Goal: Transaction & Acquisition: Purchase product/service

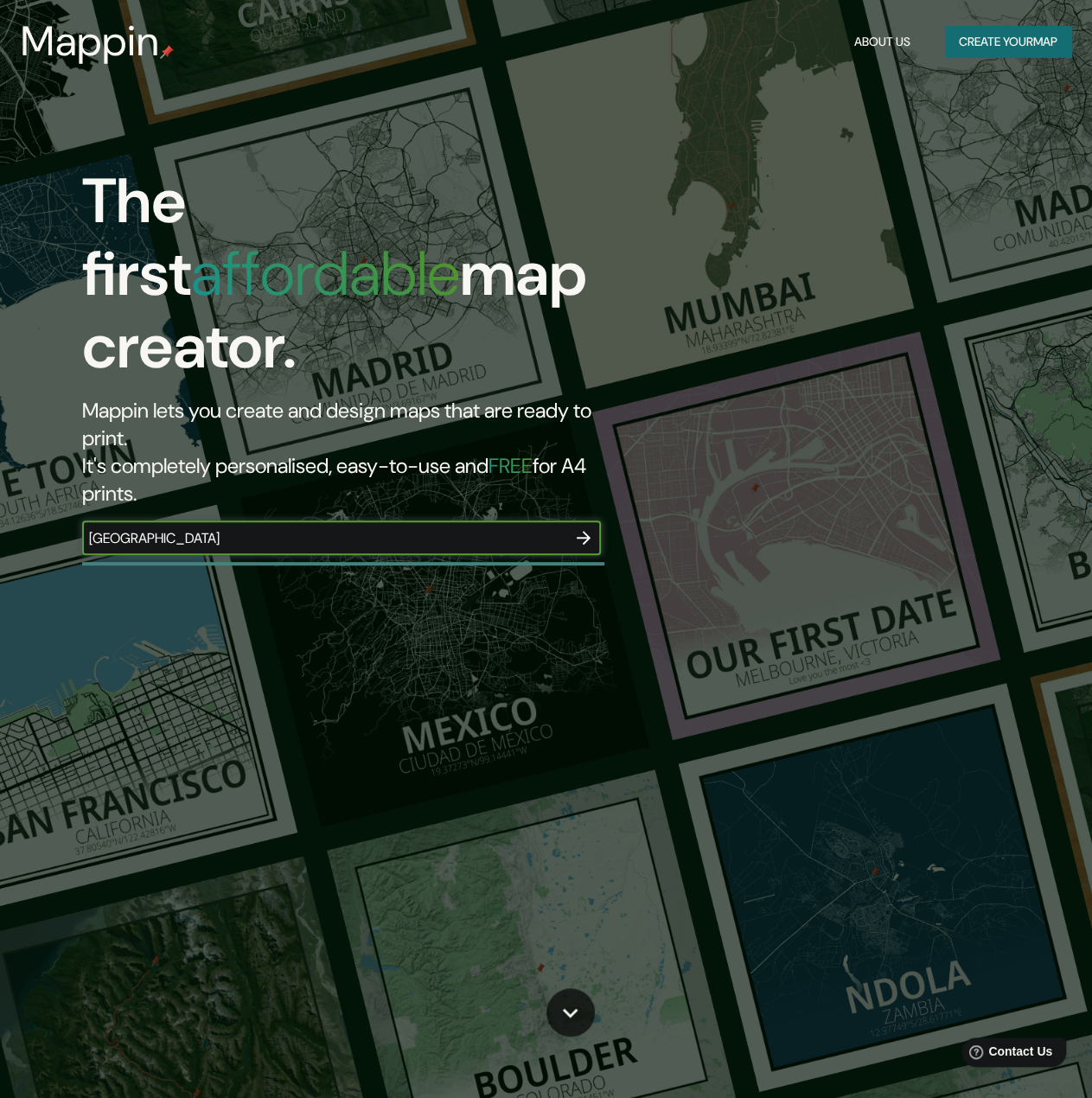
type input "coimbra"
click at [585, 527] on icon "button" at bounding box center [584, 538] width 21 height 21
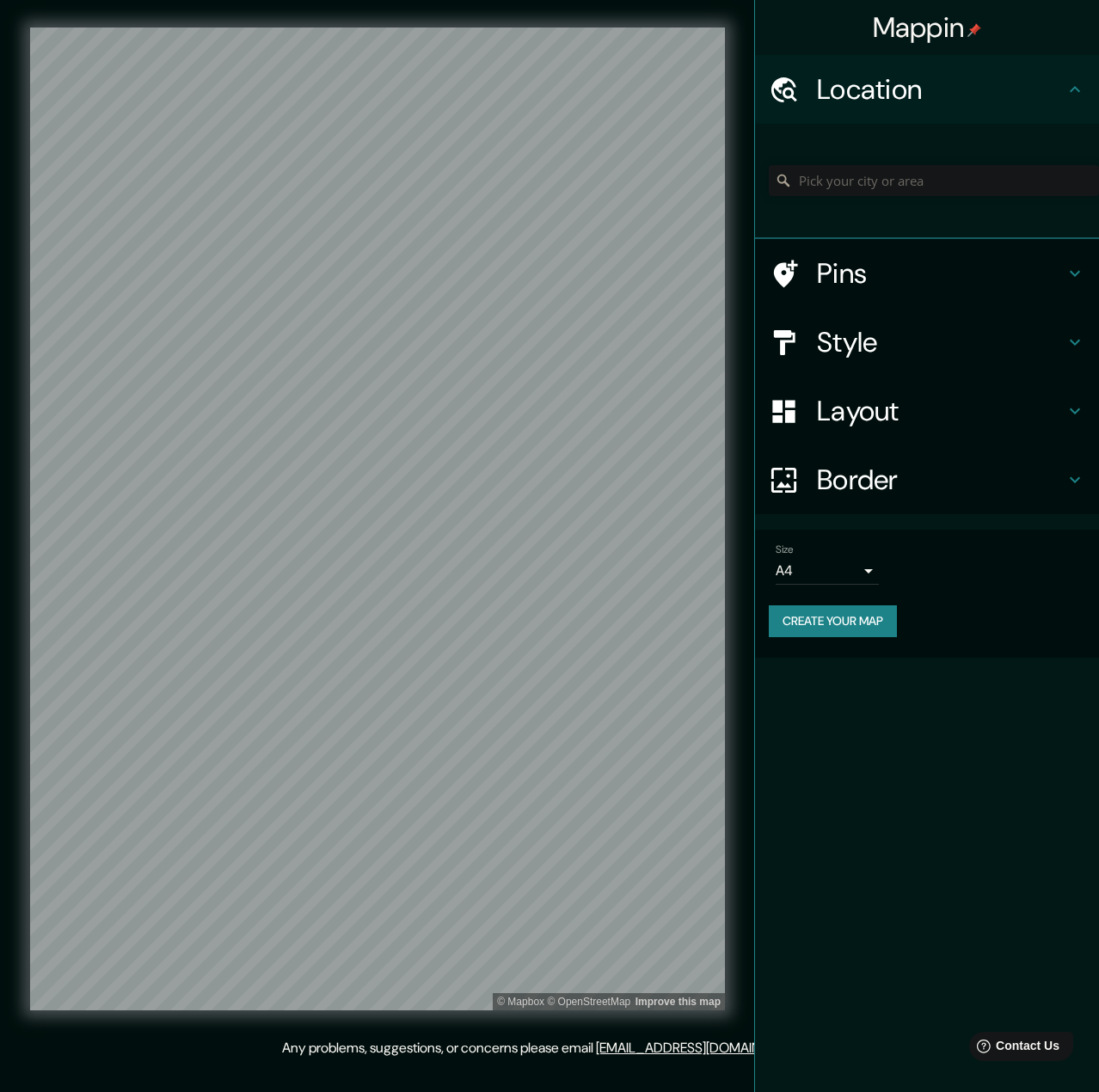
click at [818, 570] on body "Mappin Location Pins Style Layout Border Choose a border. Hint : you can make l…" at bounding box center [550, 546] width 1099 height 1092
click at [841, 636] on li "A3" at bounding box center [828, 638] width 103 height 31
type input "a4"
click at [858, 589] on div "Size A3 a4" at bounding box center [928, 565] width 316 height 55
click at [864, 581] on body "Mappin Location Pins Style Layout Border Choose a border. Hint : you can make l…" at bounding box center [550, 546] width 1099 height 1092
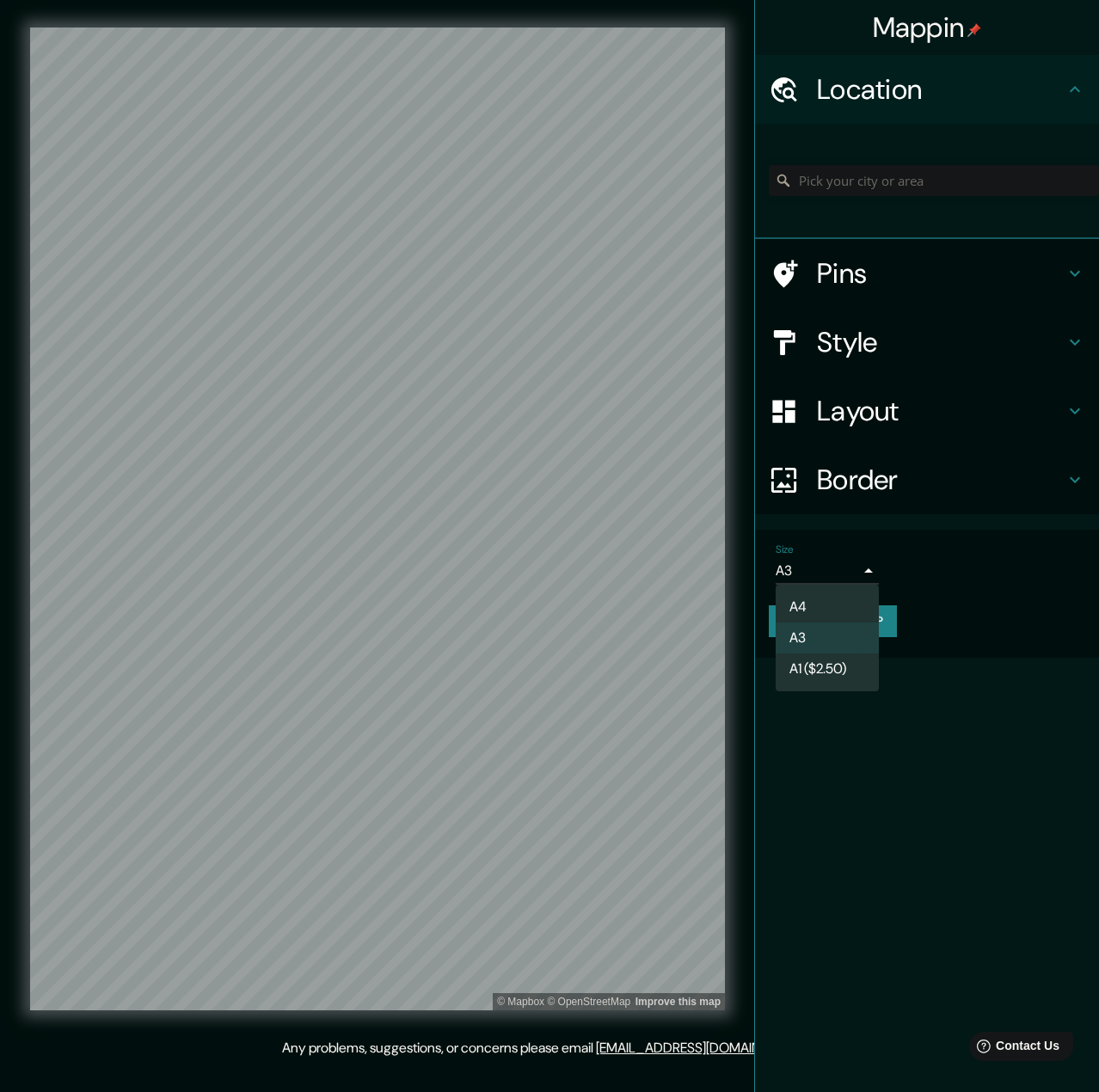
click at [864, 581] on div at bounding box center [550, 546] width 1099 height 1092
click at [878, 178] on input "Pick your city or area" at bounding box center [934, 180] width 330 height 31
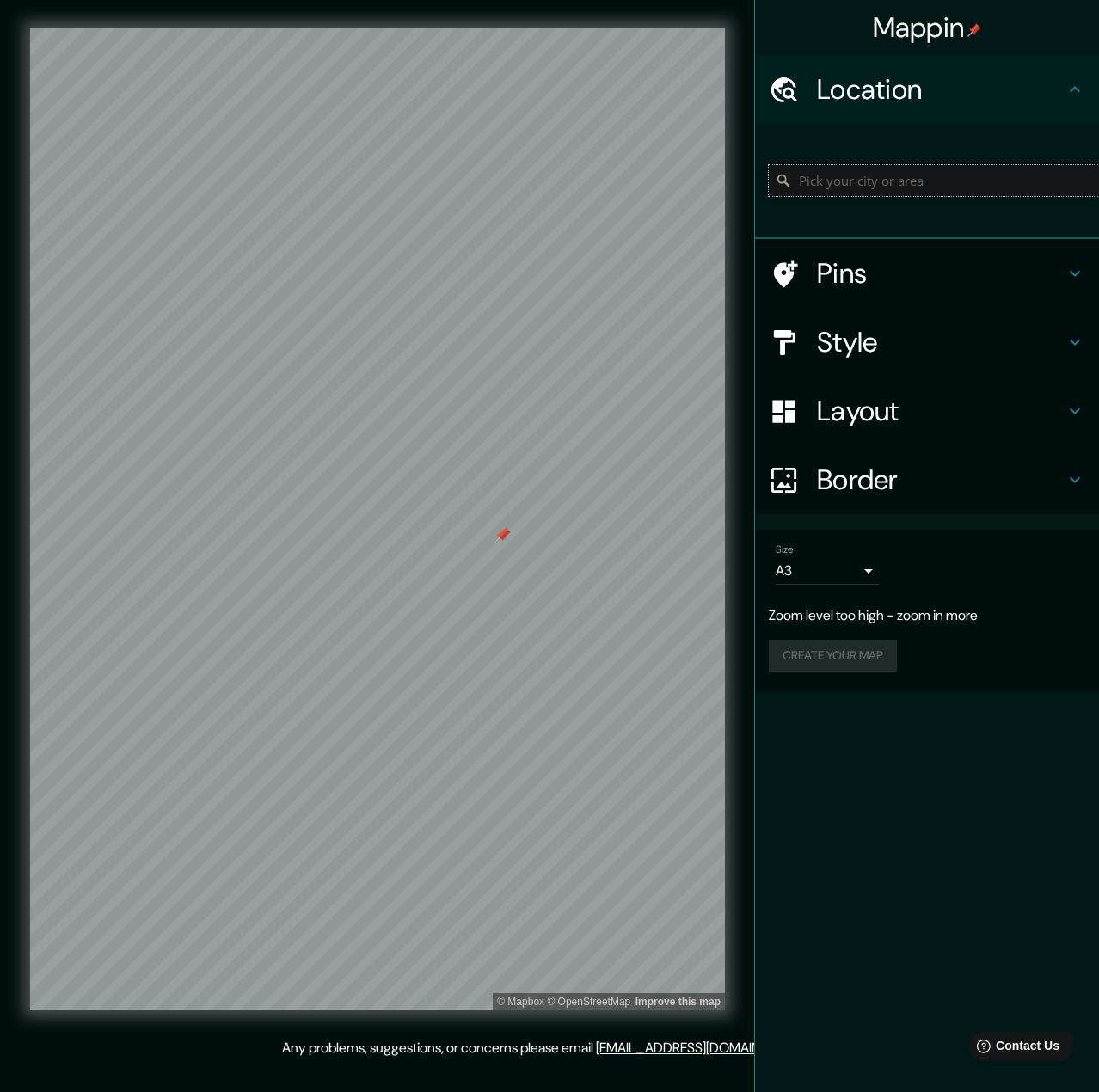
click at [910, 173] on input "Pick your city or area" at bounding box center [934, 180] width 330 height 31
click at [954, 89] on h4 "Location" at bounding box center [941, 89] width 248 height 34
click at [912, 186] on input "Pick your city or area" at bounding box center [934, 180] width 330 height 31
type input "coimbra"
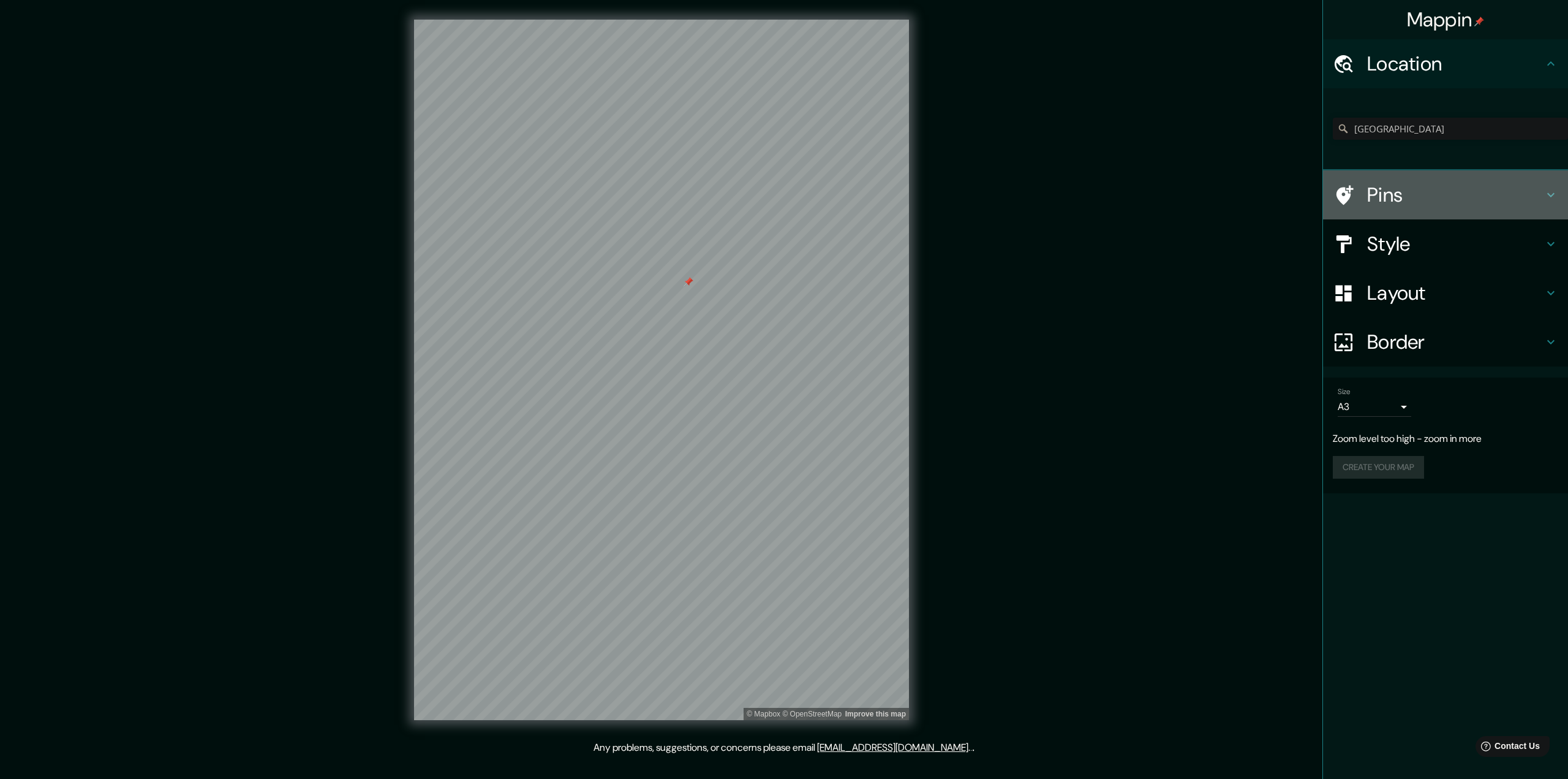
click at [773, 198] on h4 "Pins" at bounding box center [1455, 195] width 176 height 24
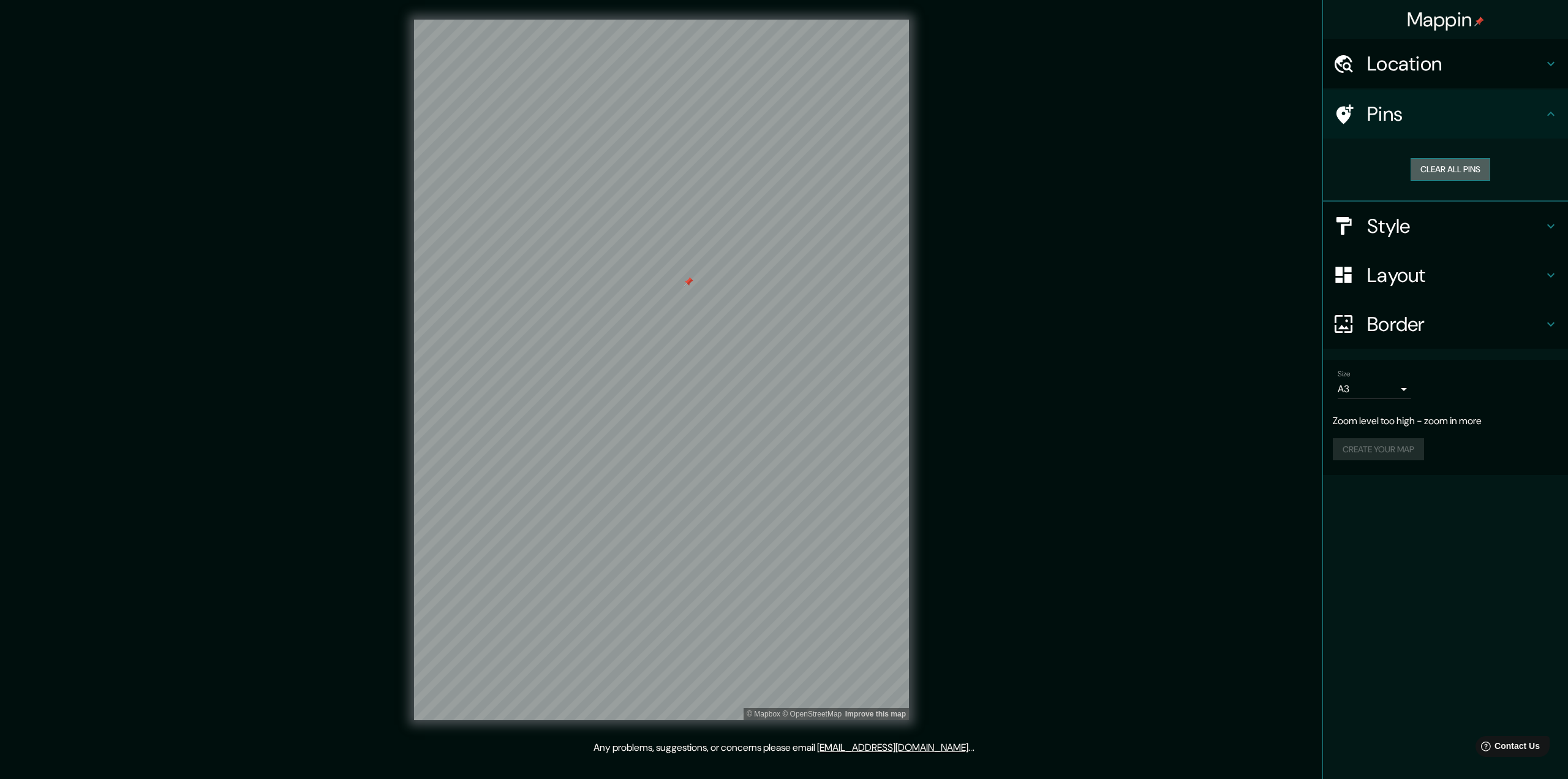
click at [773, 176] on button "Clear all pins" at bounding box center [1450, 169] width 79 height 22
click at [405, 343] on div "© Mapbox © OpenStreetMap Improve this map" at bounding box center [662, 370] width 534 height 740
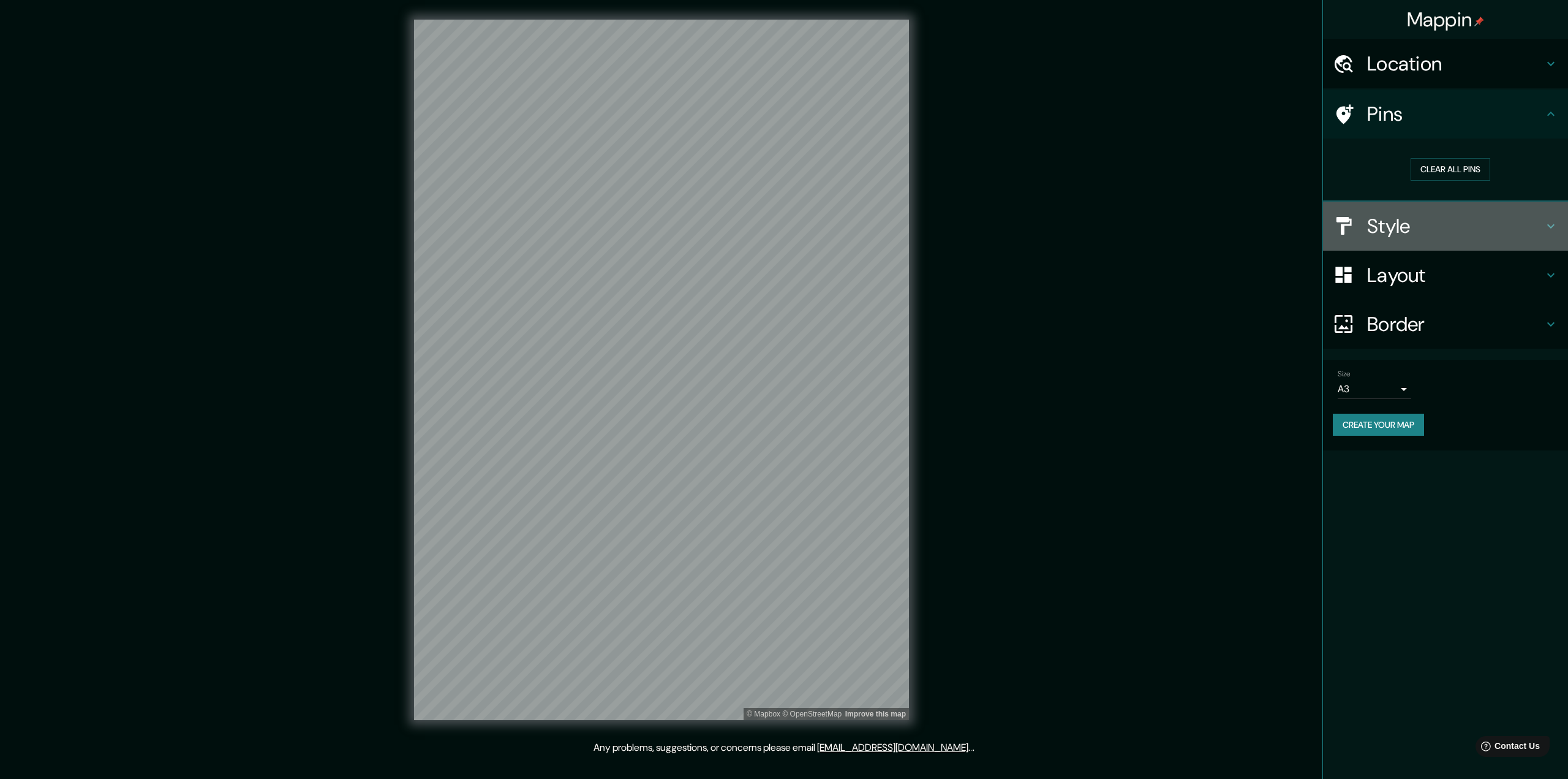
click at [773, 232] on h4 "Style" at bounding box center [1455, 226] width 176 height 24
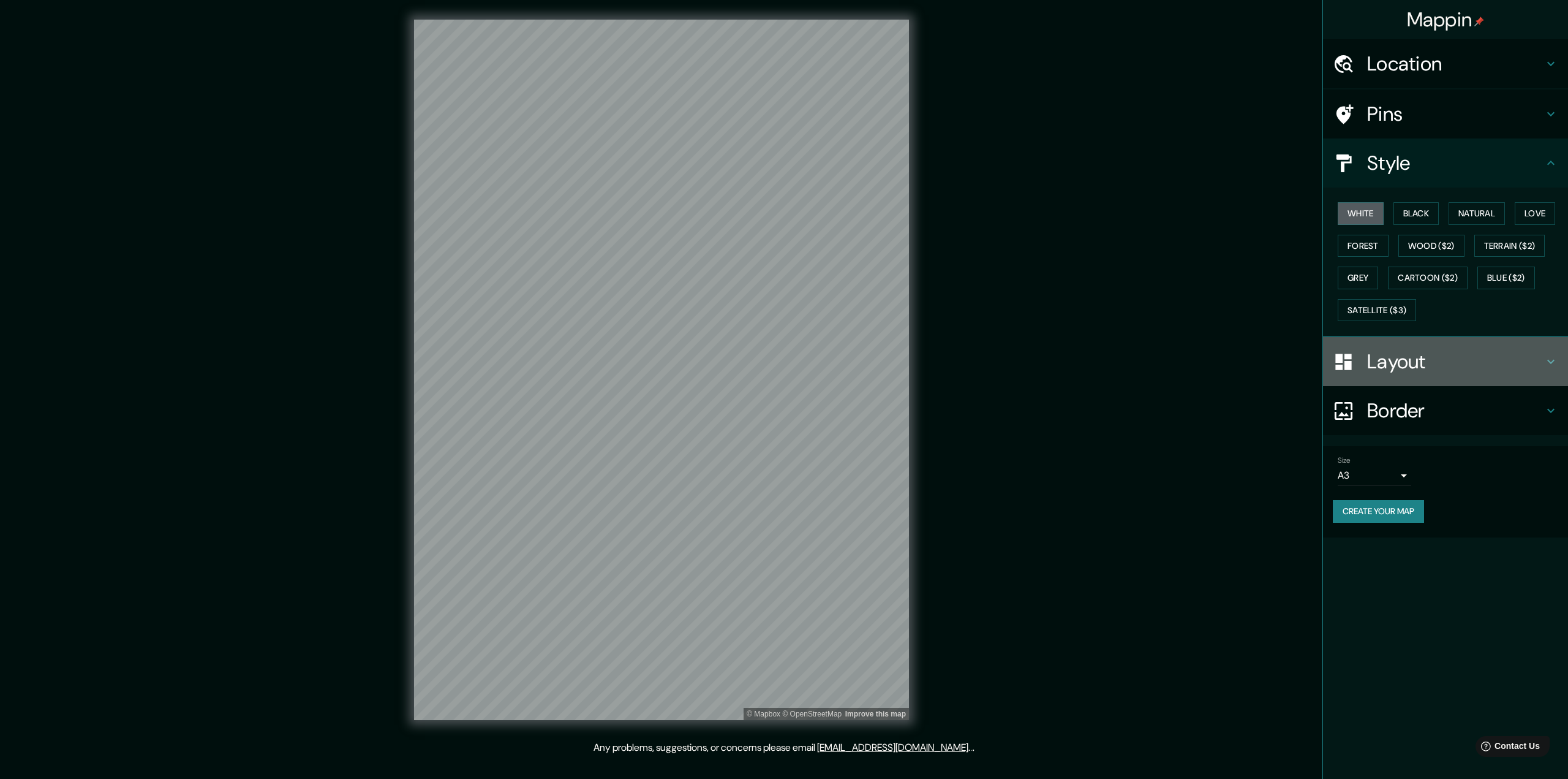
click at [773, 382] on div "Layout" at bounding box center [1445, 362] width 245 height 49
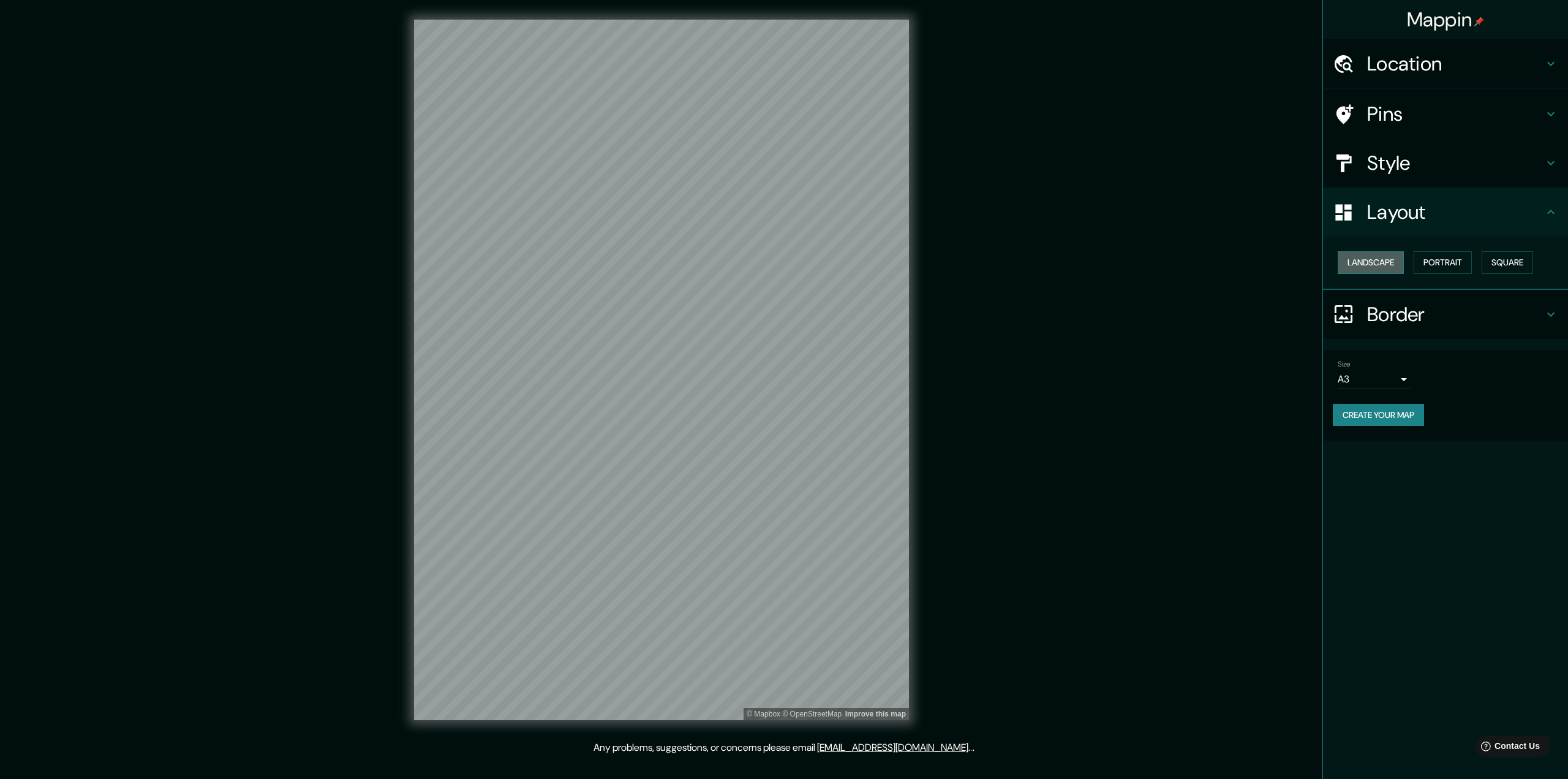
click at [773, 254] on button "Landscape" at bounding box center [1371, 262] width 66 height 22
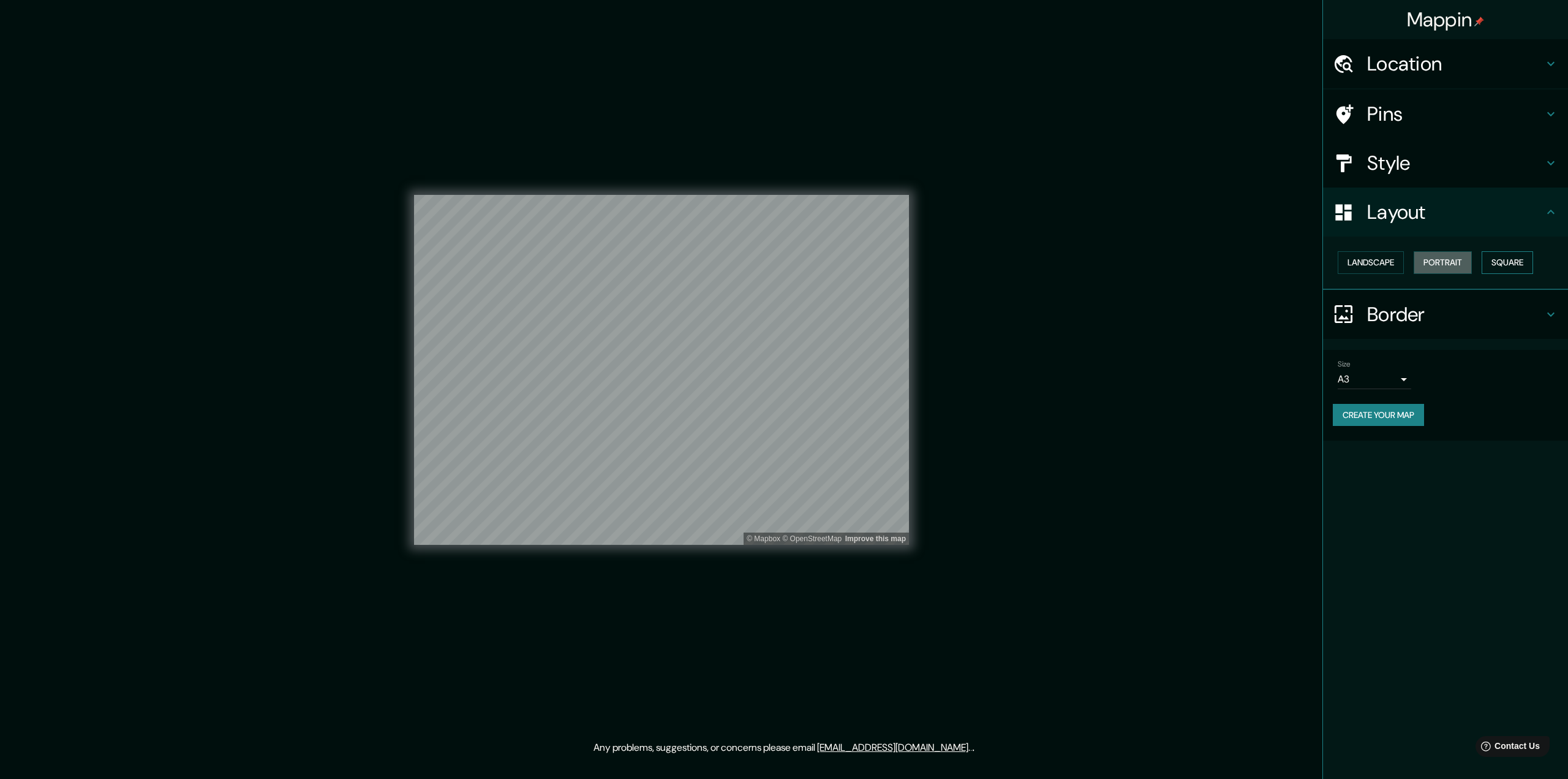
drag, startPoint x: 1457, startPoint y: 270, endPoint x: 1524, endPoint y: 269, distance: 67.0
click at [773, 270] on button "Portrait" at bounding box center [1443, 262] width 58 height 22
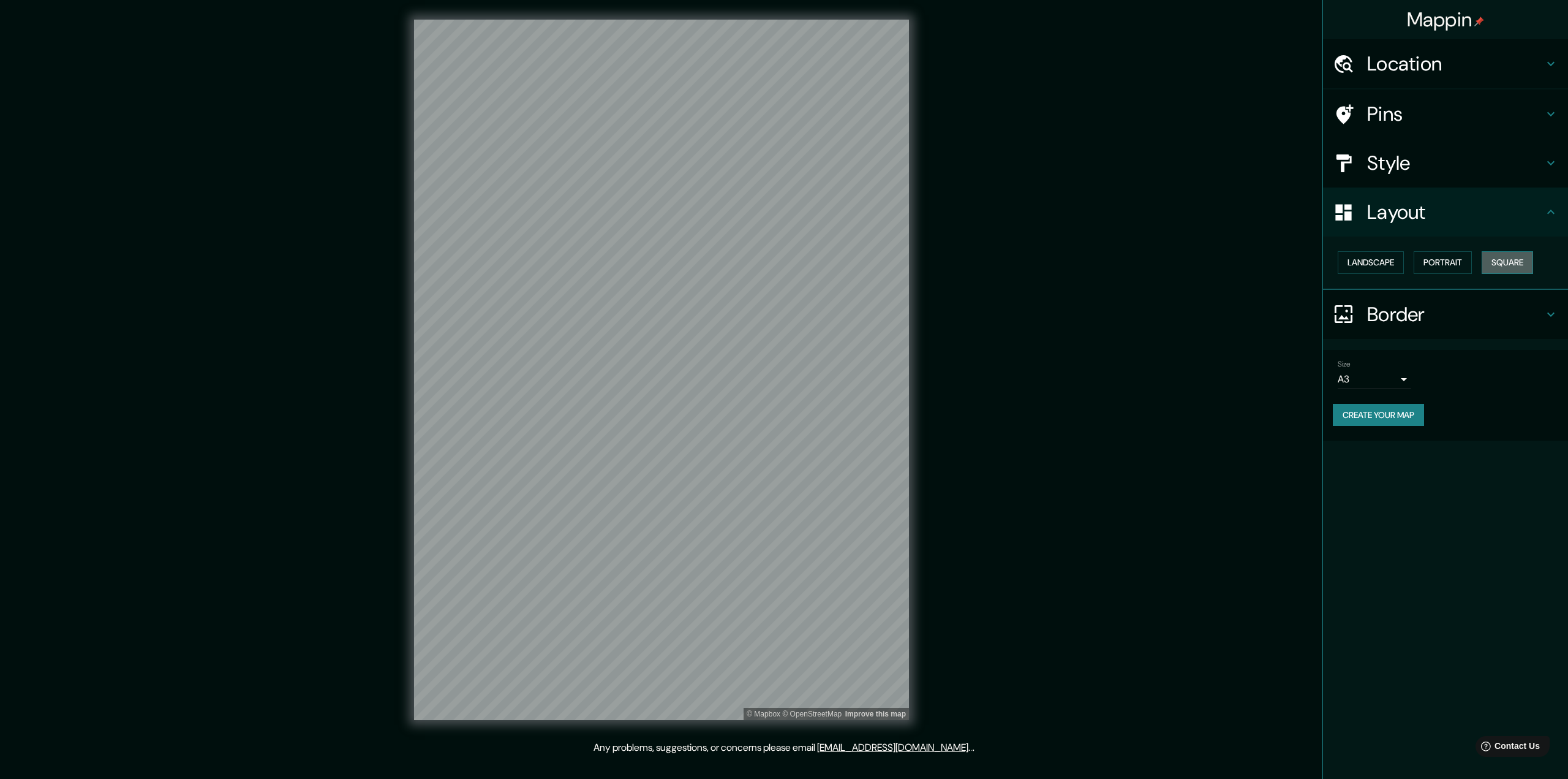
click at [773, 269] on button "Square" at bounding box center [1508, 262] width 52 height 22
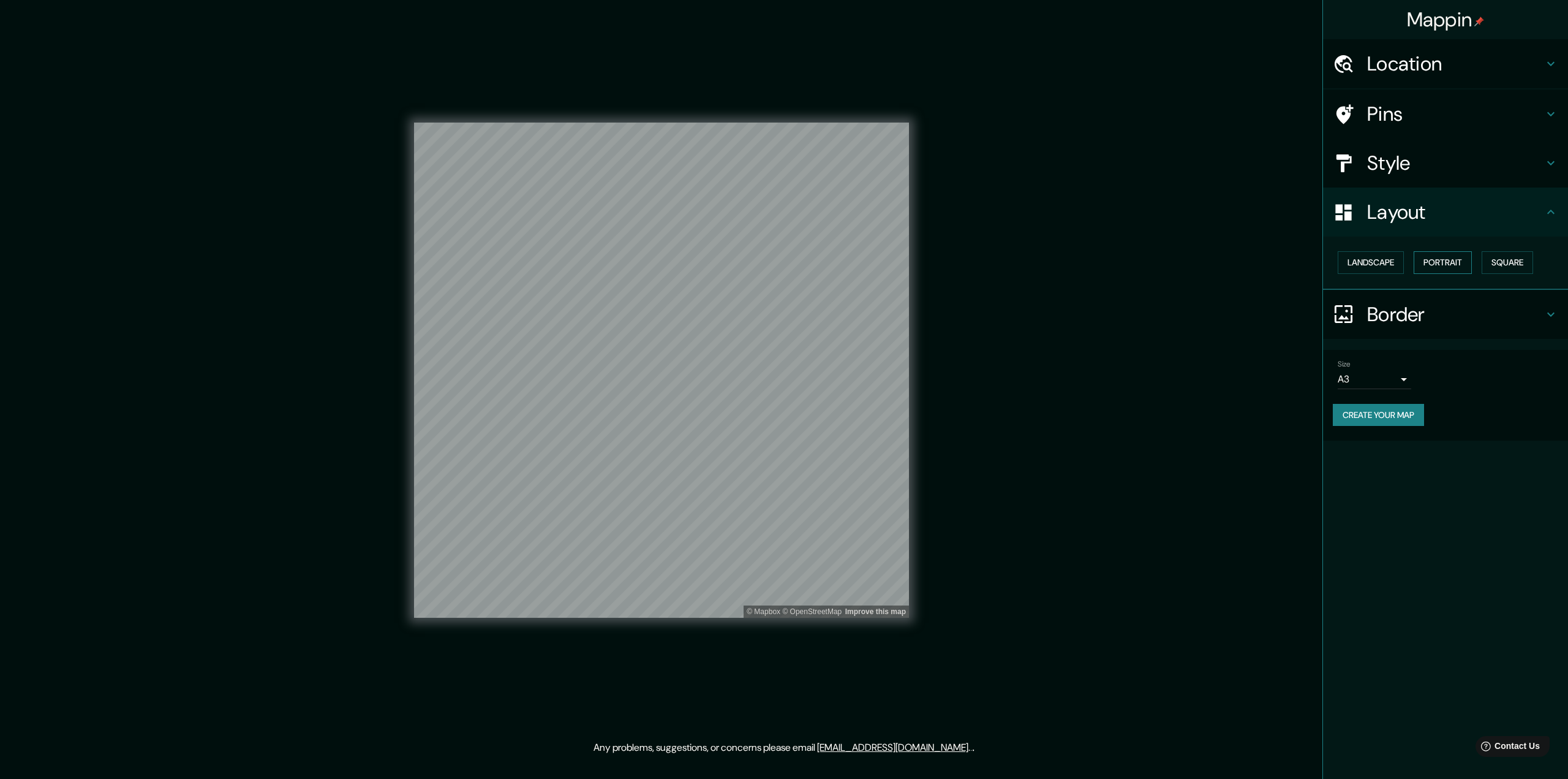
click at [773, 263] on button "Portrait" at bounding box center [1443, 262] width 58 height 22
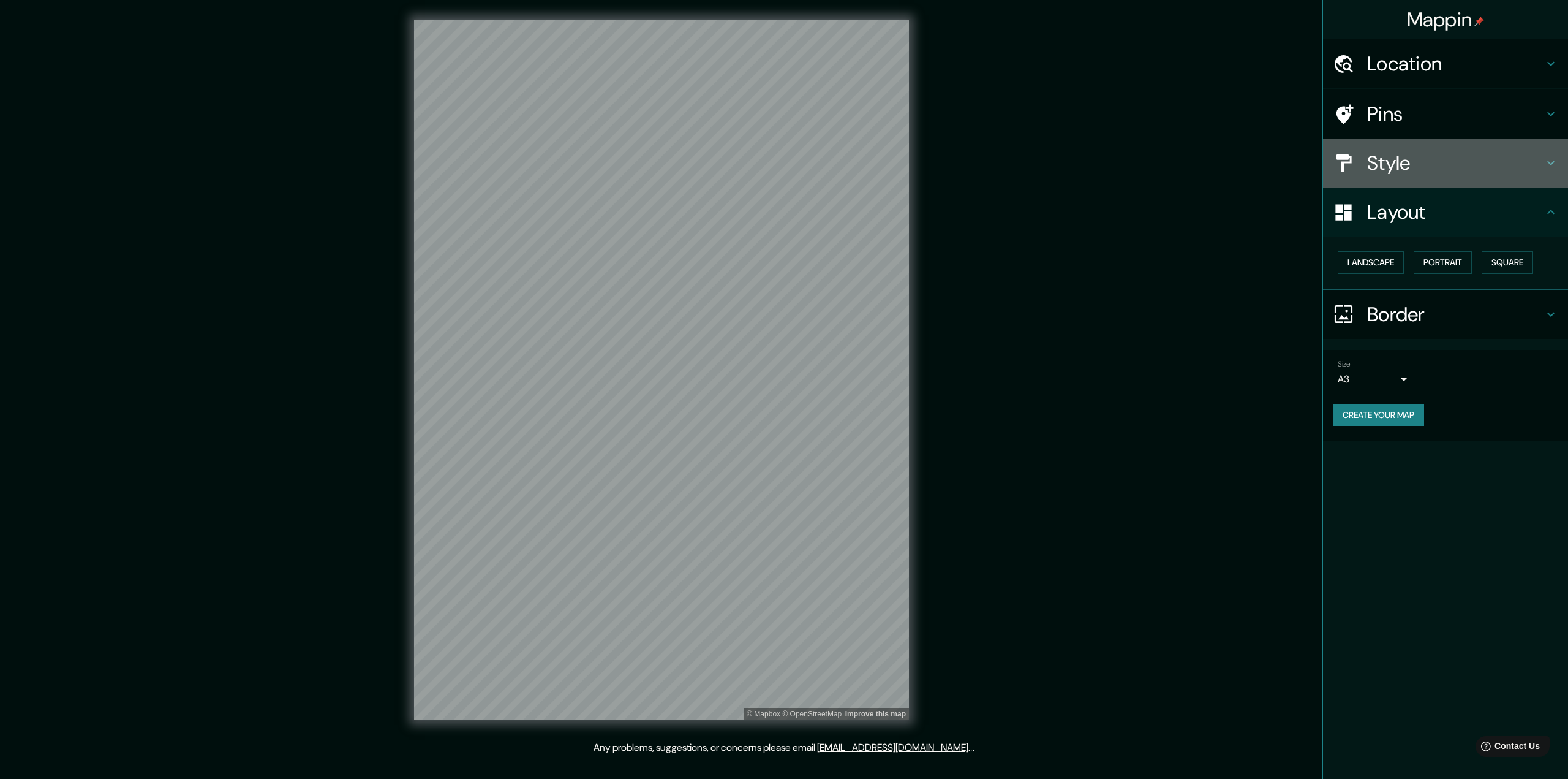
click at [773, 168] on h4 "Style" at bounding box center [1455, 163] width 176 height 24
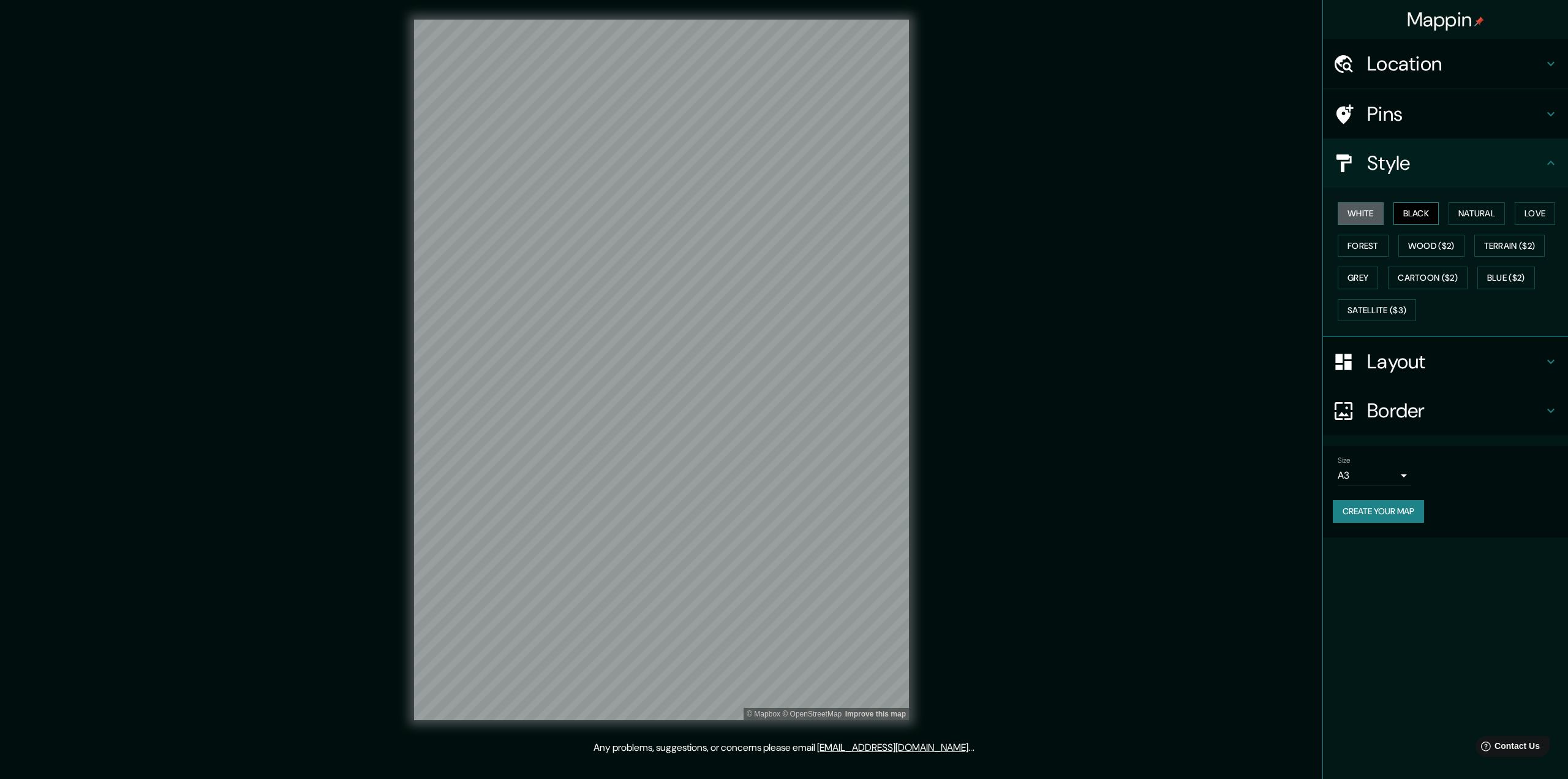
click at [773, 208] on button "Black" at bounding box center [1417, 213] width 46 height 22
click at [773, 212] on button "Natural" at bounding box center [1476, 213] width 56 height 22
click at [773, 215] on button "Love" at bounding box center [1535, 213] width 41 height 22
click at [773, 242] on button "Forest" at bounding box center [1363, 246] width 51 height 22
click at [773, 246] on button "Wood ($2)" at bounding box center [1432, 246] width 66 height 22
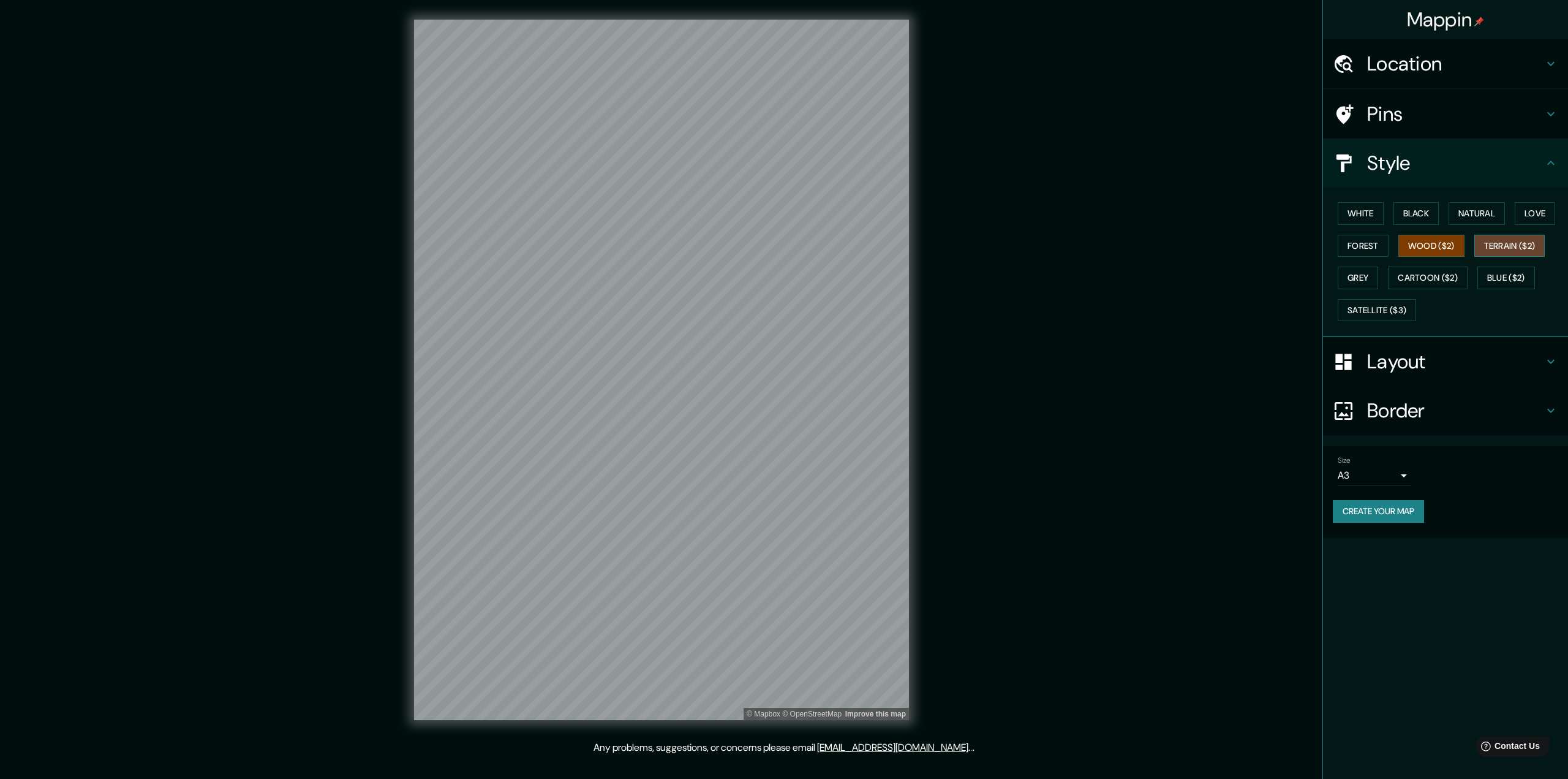
click at [773, 245] on button "Terrain ($2)" at bounding box center [1510, 246] width 71 height 22
click at [773, 279] on button "Blue ($2)" at bounding box center [1506, 278] width 58 height 22
click at [773, 275] on button "Cartoon ($2)" at bounding box center [1428, 278] width 79 height 22
click at [773, 301] on button "Satellite ($3)" at bounding box center [1377, 310] width 79 height 22
click at [773, 263] on div "White Black Natural Love Forest Wood ($2) Terrain ($2) Grey Cartoon ($2) Blue (…" at bounding box center [1451, 262] width 235 height 129
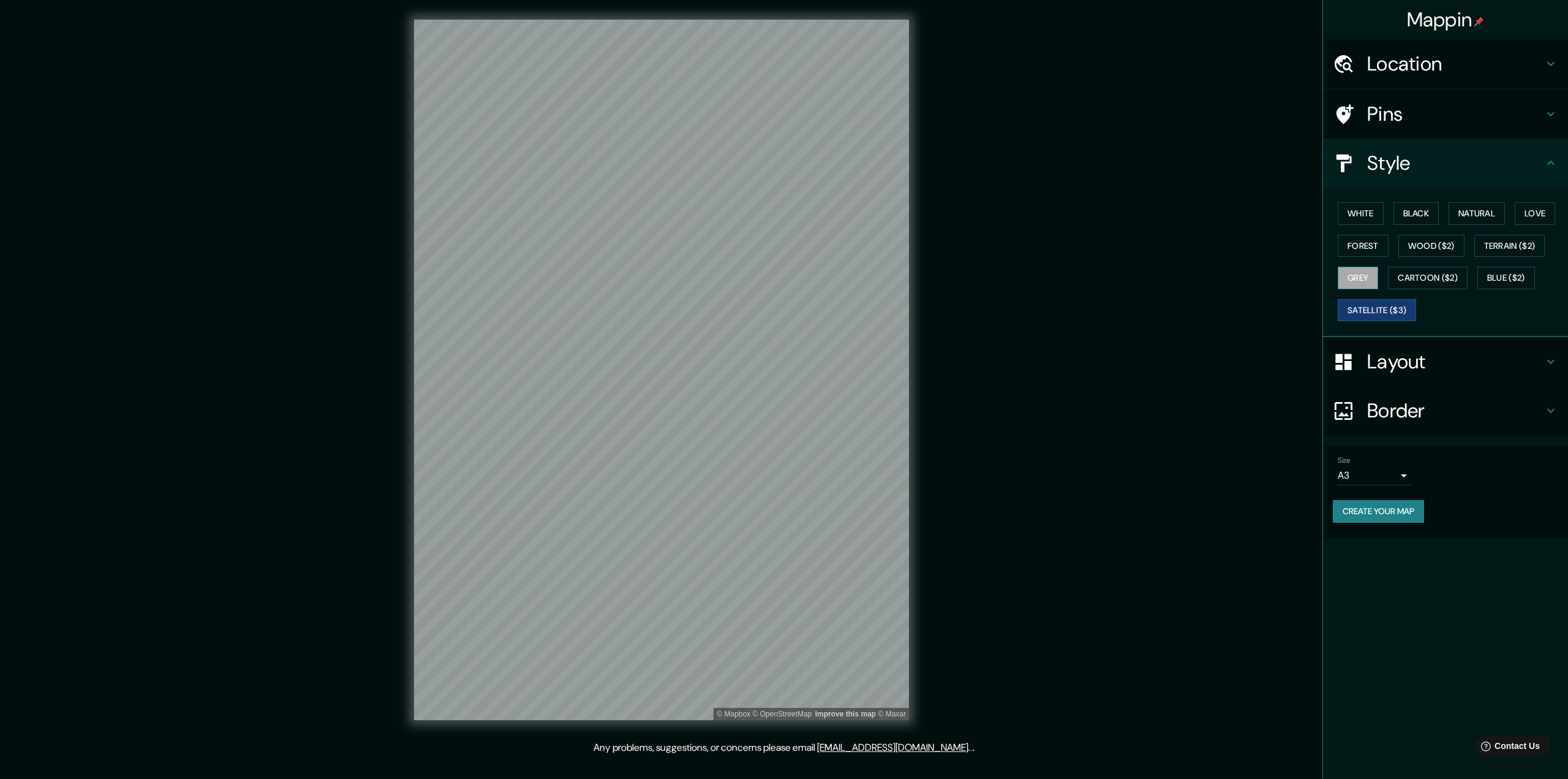
drag, startPoint x: 1355, startPoint y: 273, endPoint x: 1358, endPoint y: 282, distance: 9.5
click at [773, 276] on button "Grey" at bounding box center [1358, 278] width 41 height 22
click at [773, 238] on button "Forest" at bounding box center [1363, 246] width 51 height 22
click at [773, 218] on button "White" at bounding box center [1361, 213] width 46 height 22
click at [773, 212] on button "Black" at bounding box center [1417, 213] width 46 height 22
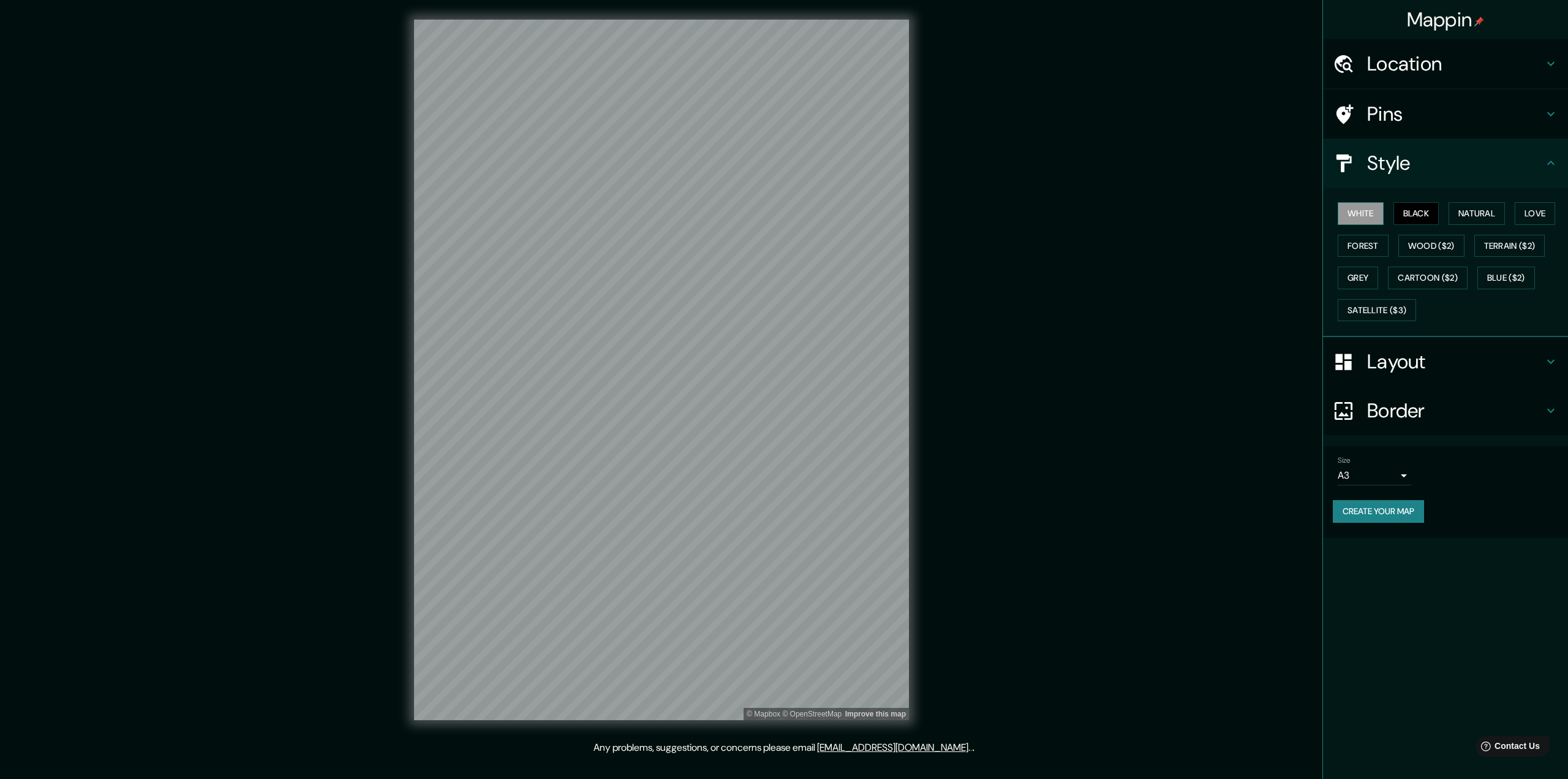
click at [773, 213] on button "White" at bounding box center [1361, 213] width 46 height 22
click at [773, 216] on button "Natural" at bounding box center [1476, 213] width 56 height 22
click at [773, 279] on button "Blue ($2)" at bounding box center [1506, 278] width 58 height 22
click at [773, 262] on div "White Black Natural Love Forest Wood ($2) Terrain ($2) Grey Cartoon ($2) Blue (…" at bounding box center [1451, 262] width 235 height 129
click at [773, 248] on button "Wood ($2)" at bounding box center [1432, 246] width 66 height 22
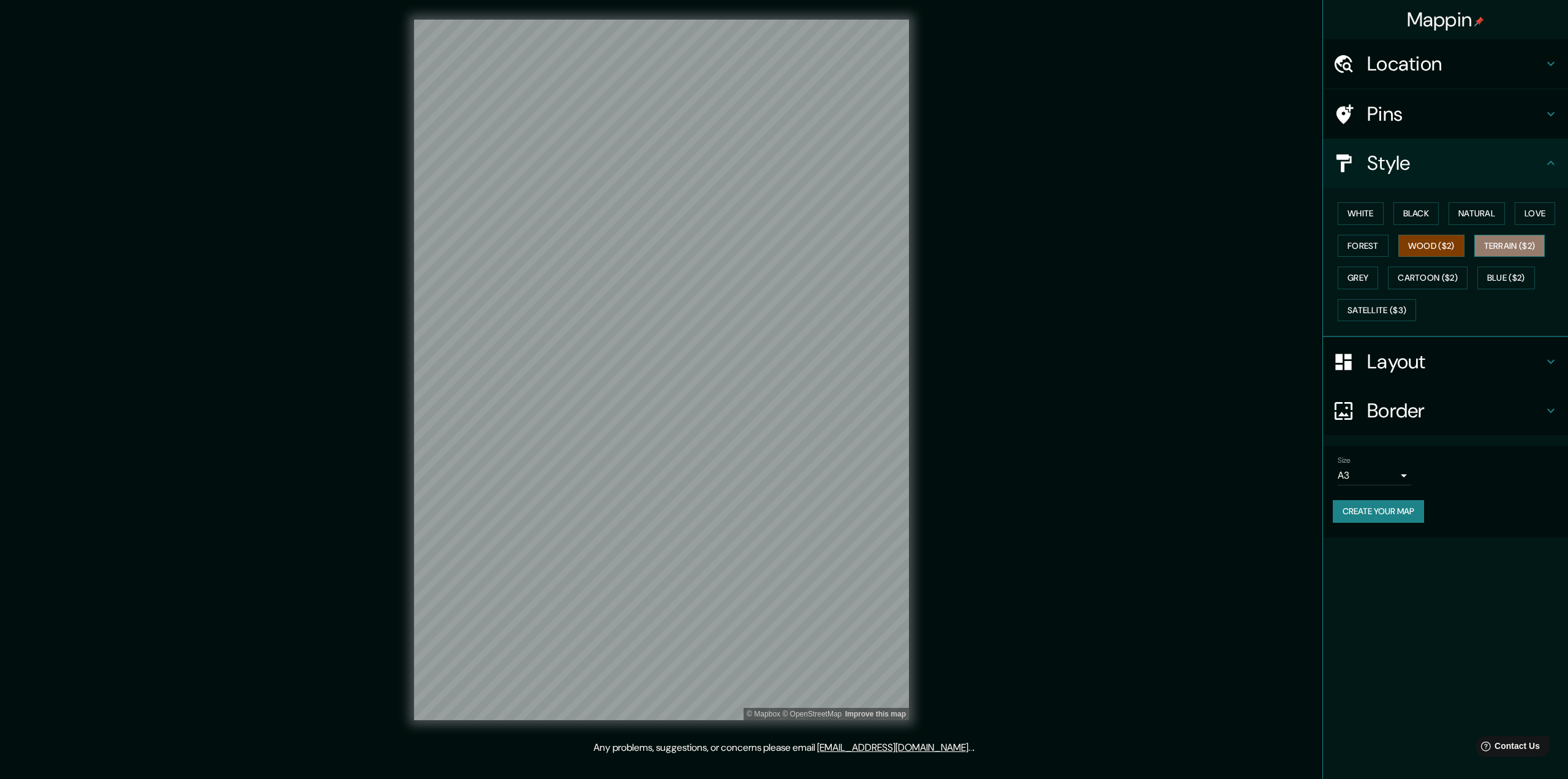
click at [773, 250] on button "Terrain ($2)" at bounding box center [1510, 246] width 71 height 22
click at [773, 244] on button "Wood ($2)" at bounding box center [1432, 246] width 66 height 22
click at [773, 207] on button "White" at bounding box center [1361, 213] width 46 height 22
click at [773, 211] on button "Black" at bounding box center [1417, 213] width 46 height 22
click at [773, 208] on button "Natural" at bounding box center [1476, 213] width 56 height 22
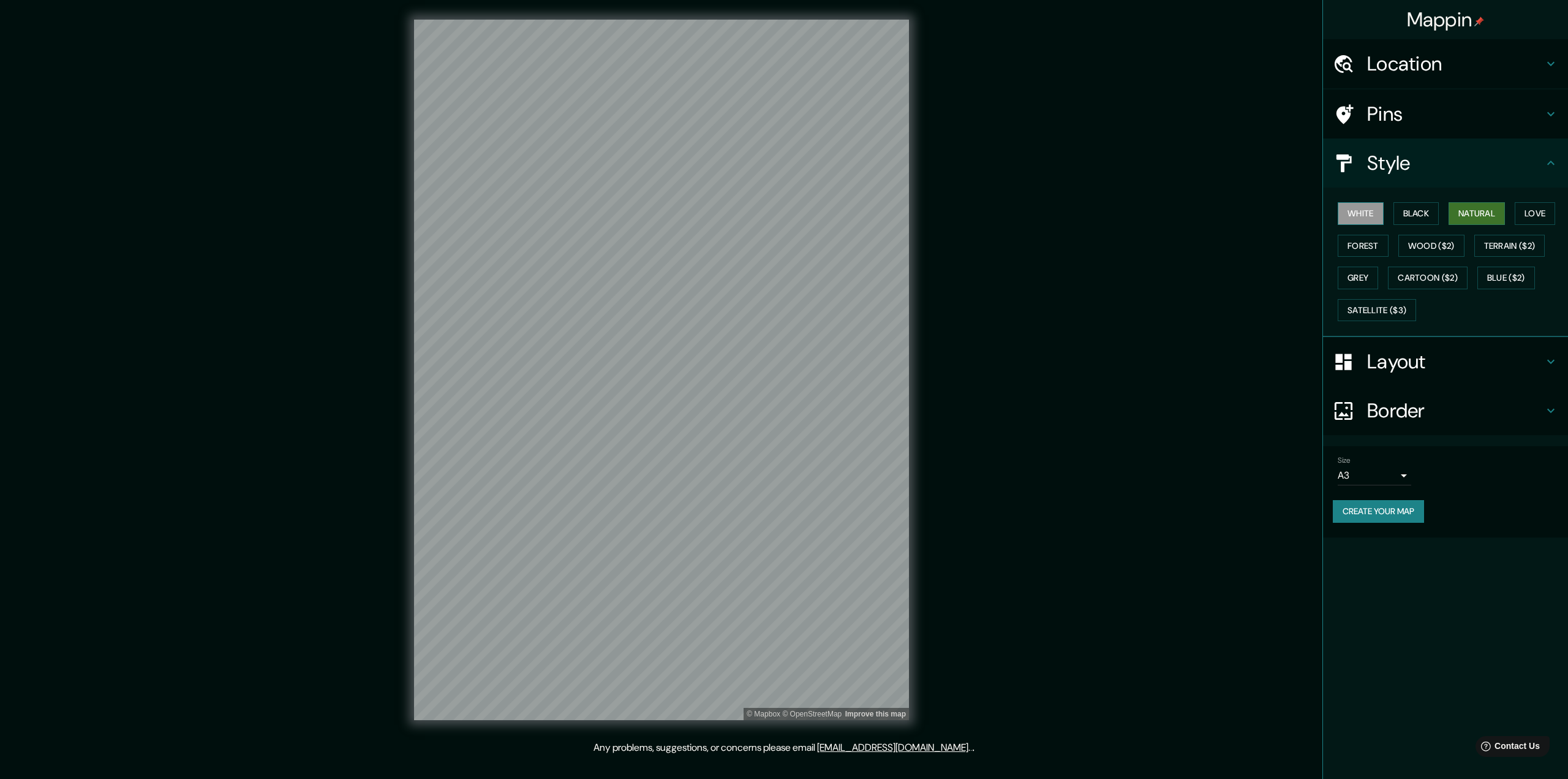
click at [773, 216] on button "White" at bounding box center [1361, 213] width 46 height 22
click at [773, 378] on div "Layout" at bounding box center [1445, 362] width 245 height 49
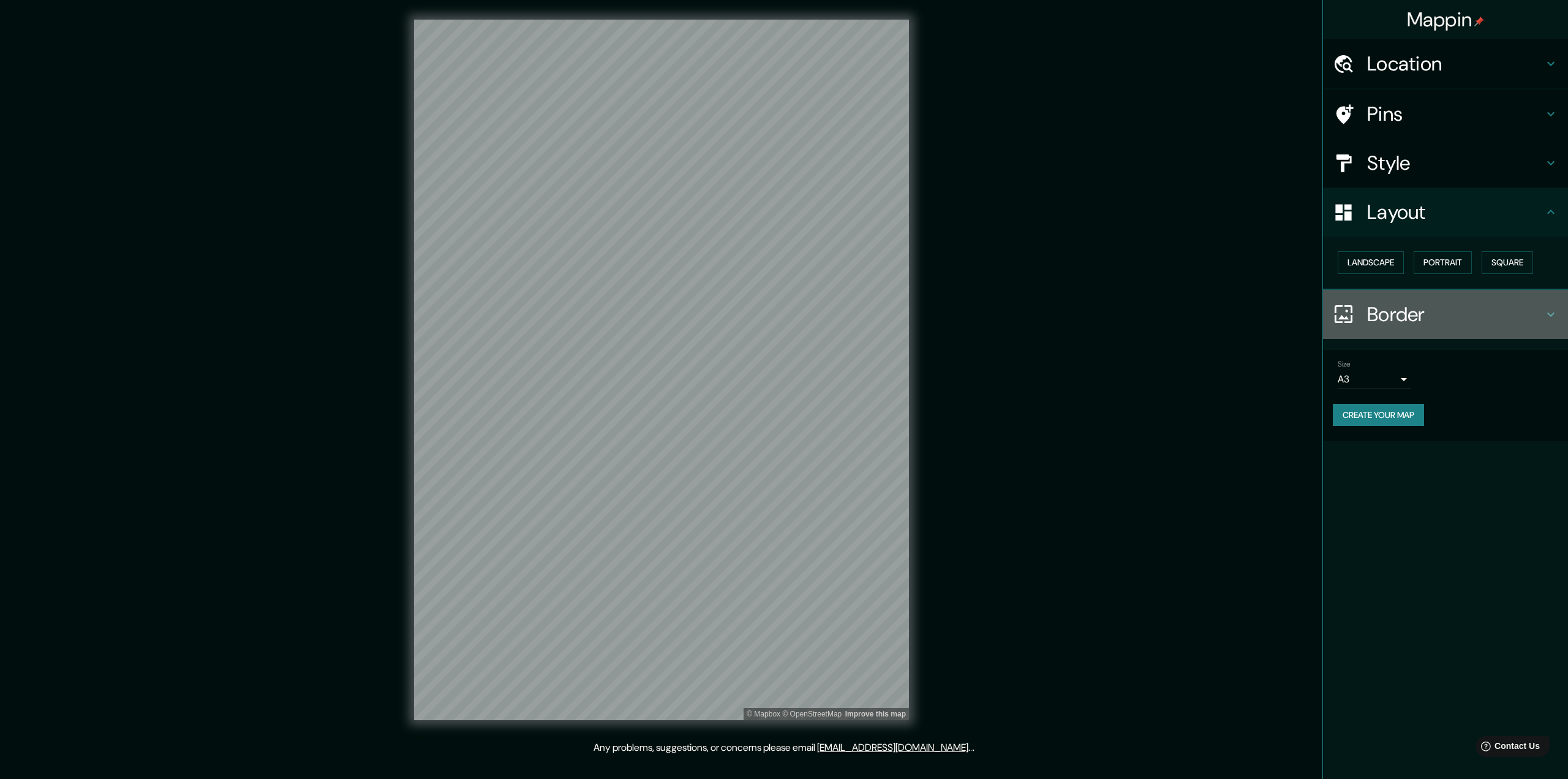
click at [773, 311] on h4 "Border" at bounding box center [1455, 314] width 176 height 24
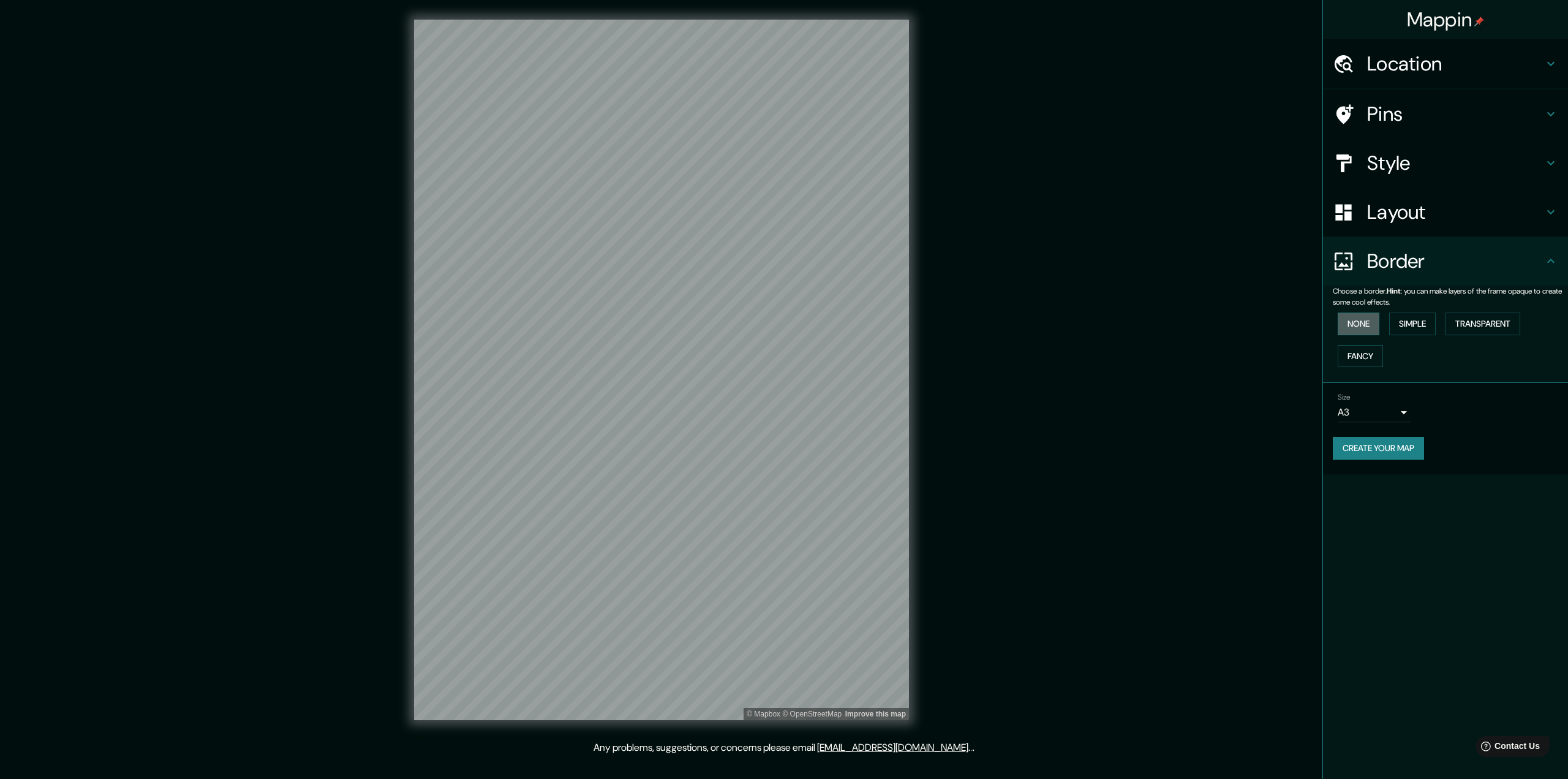
click at [773, 323] on button "None" at bounding box center [1358, 324] width 41 height 22
click at [773, 347] on button "Fancy" at bounding box center [1360, 356] width 45 height 22
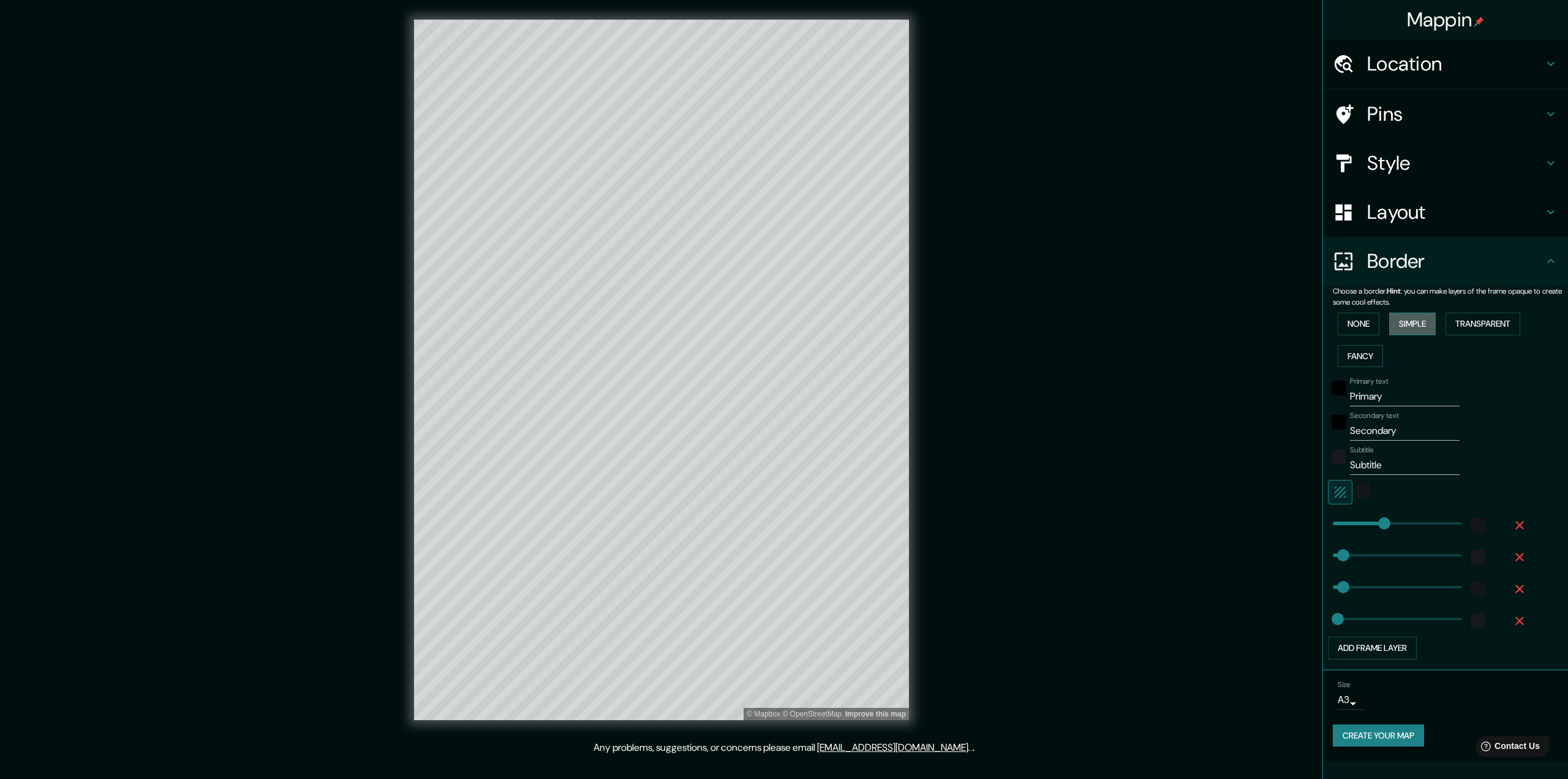
click at [773, 320] on button "Simple" at bounding box center [1413, 324] width 47 height 22
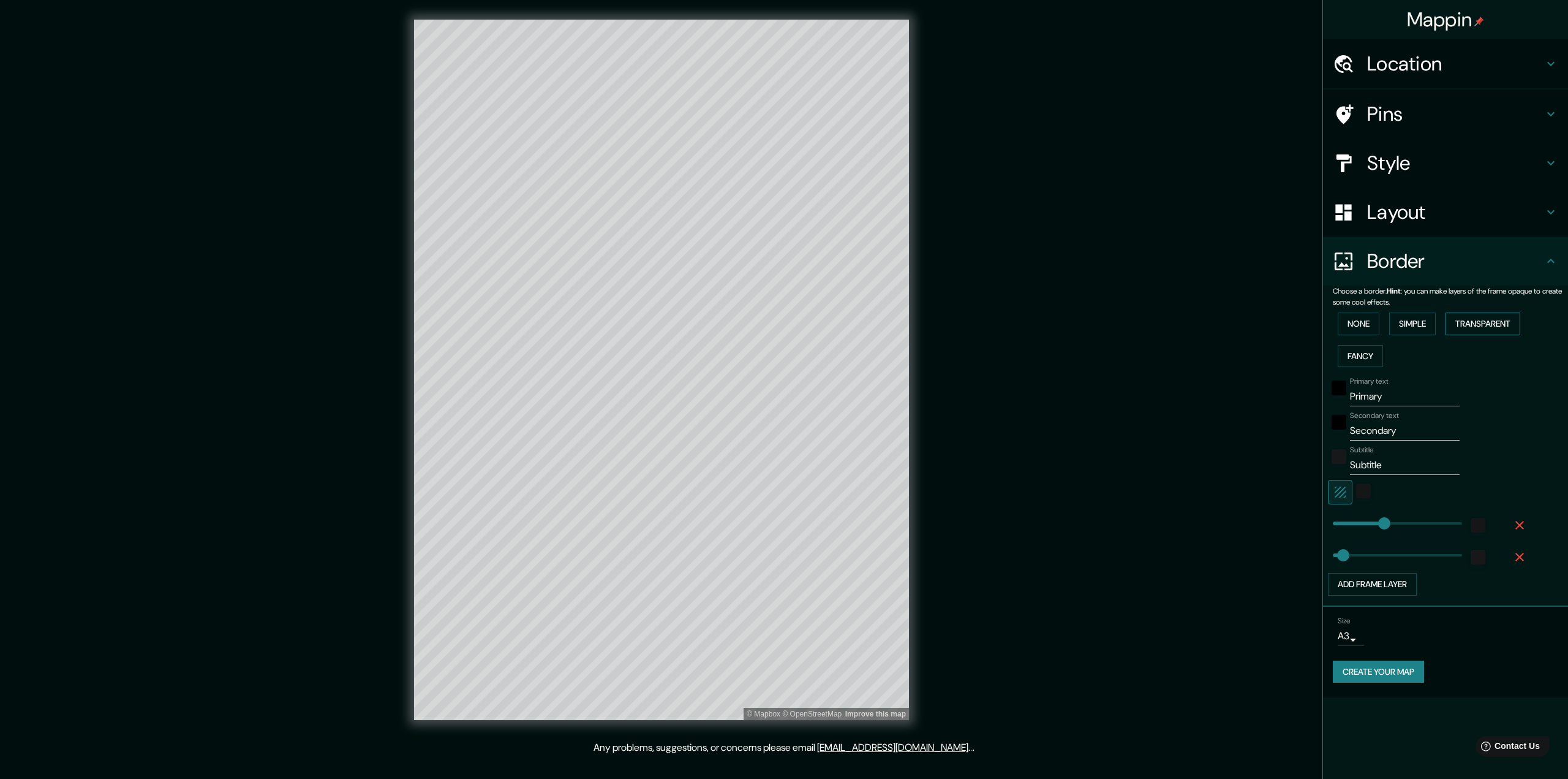
click at [773, 329] on button "Transparent" at bounding box center [1483, 324] width 75 height 22
click at [773, 328] on button "Simple" at bounding box center [1413, 324] width 47 height 22
click at [773, 320] on button "Transparent" at bounding box center [1483, 324] width 75 height 22
click at [773, 99] on div "Pins" at bounding box center [1445, 114] width 245 height 49
type input "388"
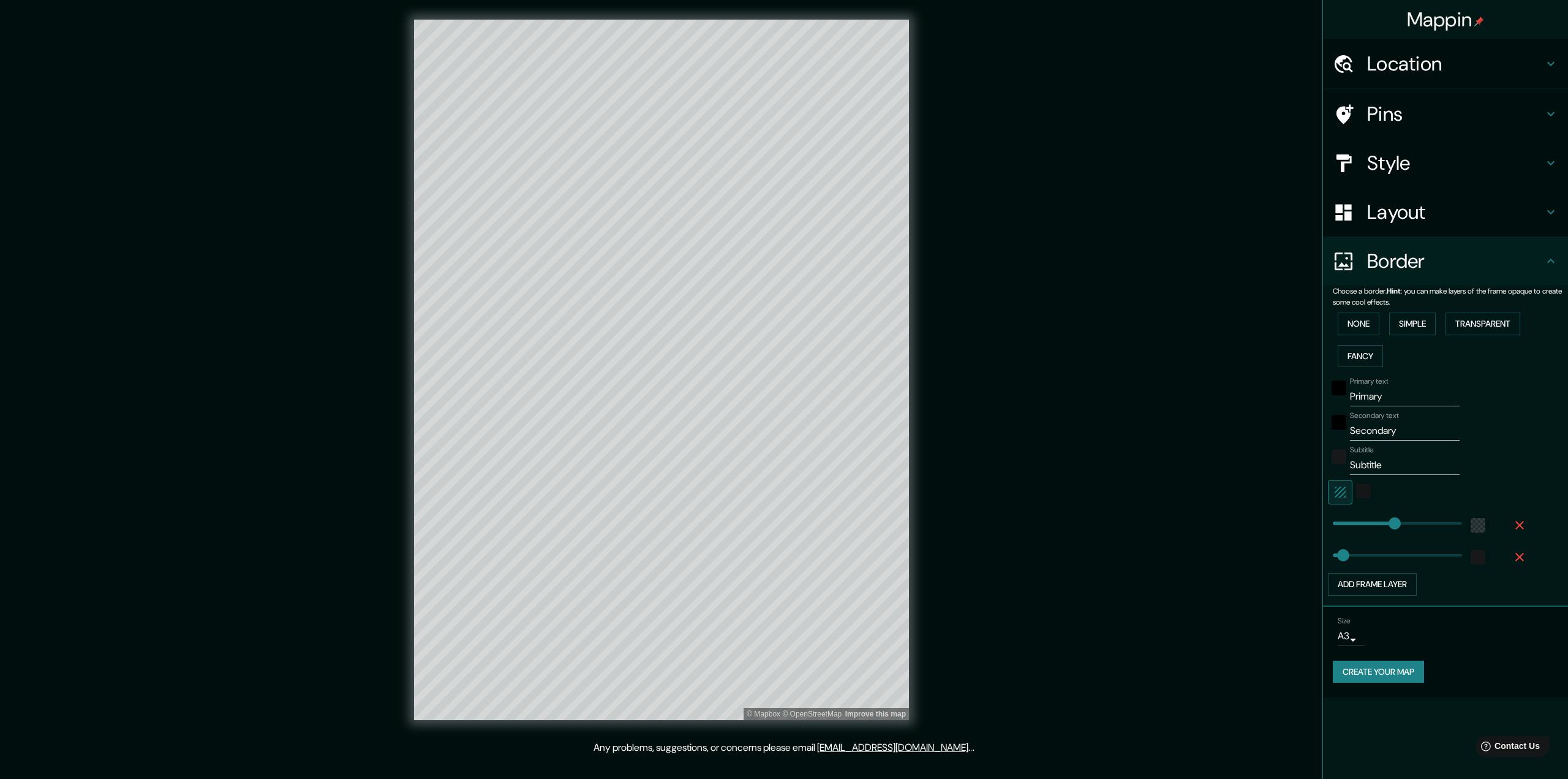
type input "65"
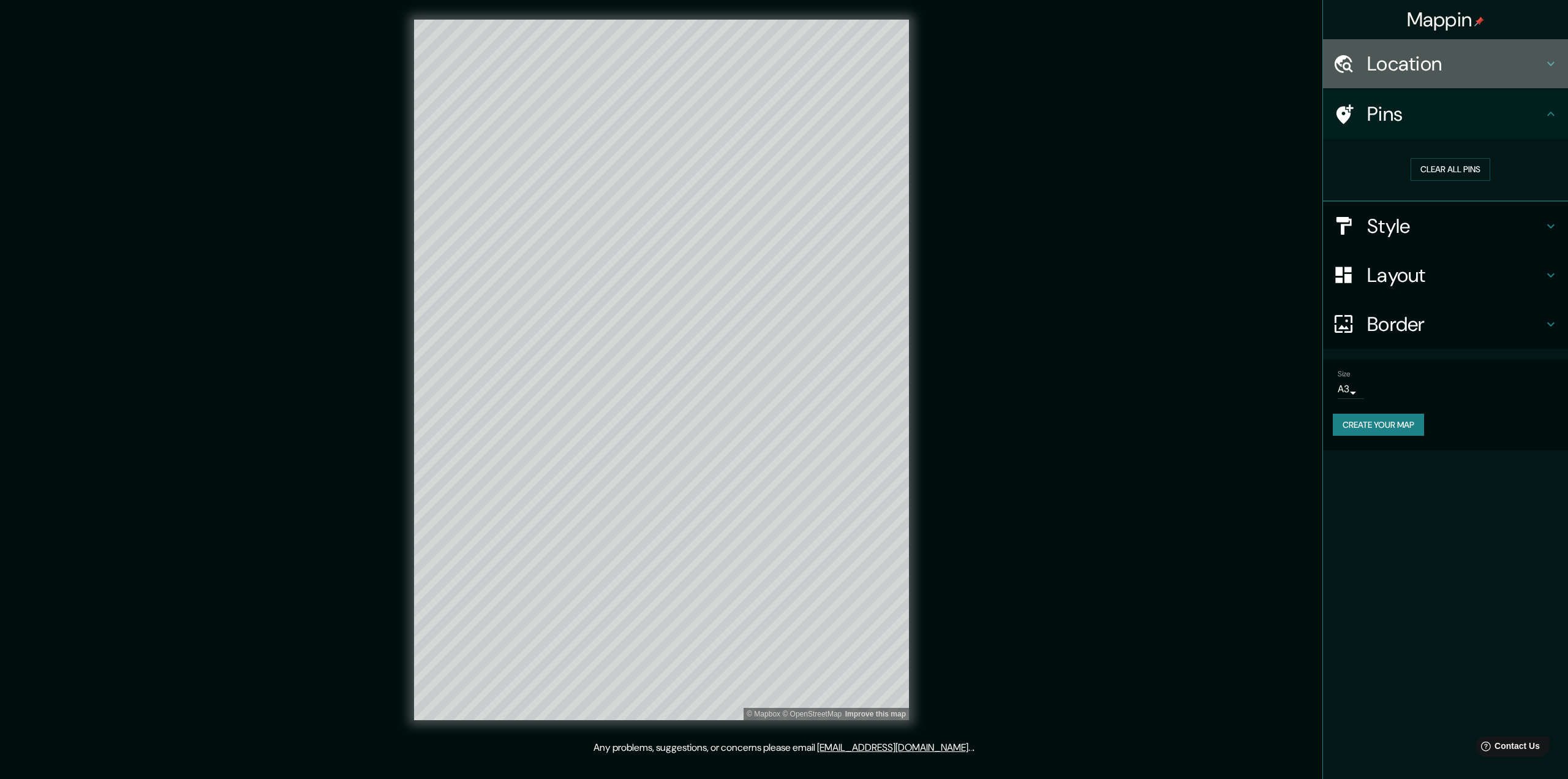
click at [773, 60] on h4 "Location" at bounding box center [1455, 64] width 176 height 24
type input "388"
type input "65"
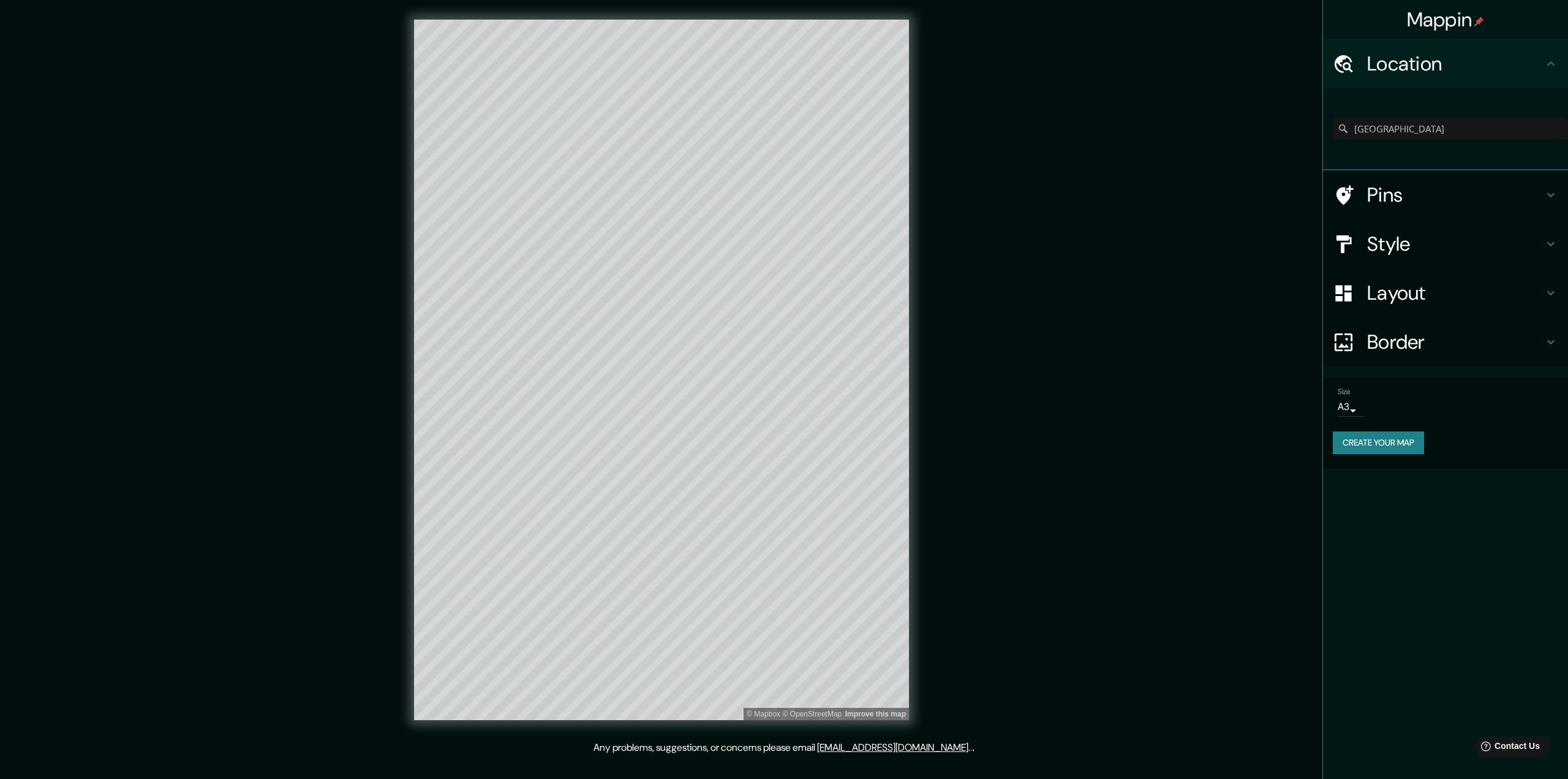
click at [773, 440] on button "Create your map" at bounding box center [1379, 442] width 92 height 22
